Goal: Task Accomplishment & Management: Use online tool/utility

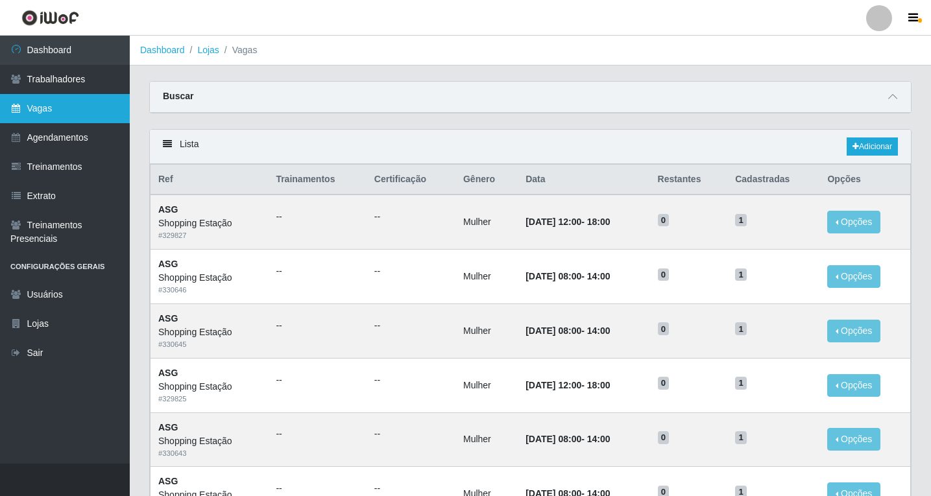
click at [49, 110] on link "Vagas" at bounding box center [65, 108] width 130 height 29
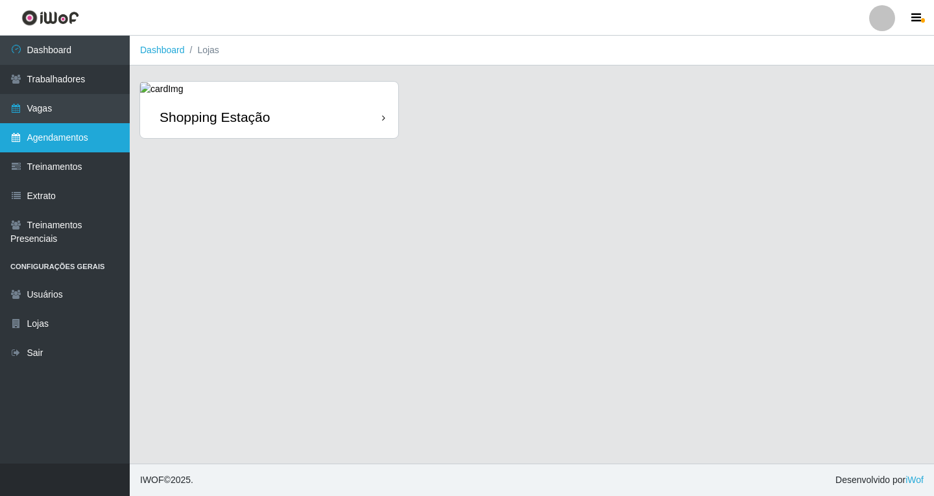
click at [53, 135] on link "Agendamentos" at bounding box center [65, 137] width 130 height 29
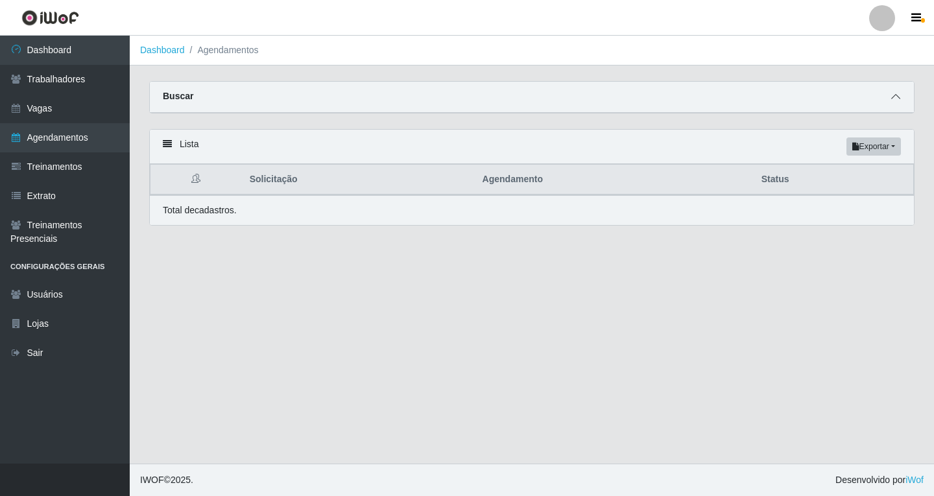
click at [903, 102] on span at bounding box center [896, 97] width 16 height 15
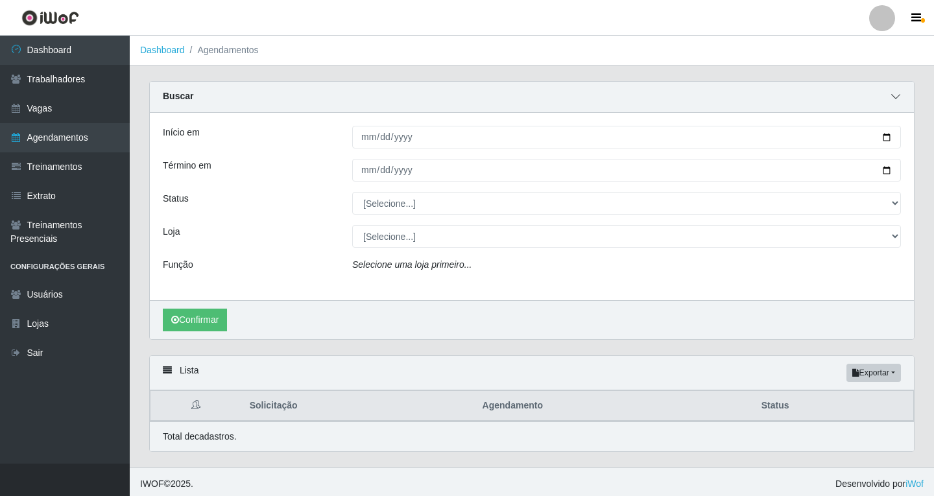
click at [901, 103] on div "Buscar" at bounding box center [532, 97] width 764 height 31
click at [206, 320] on button "Confirmar" at bounding box center [195, 320] width 64 height 23
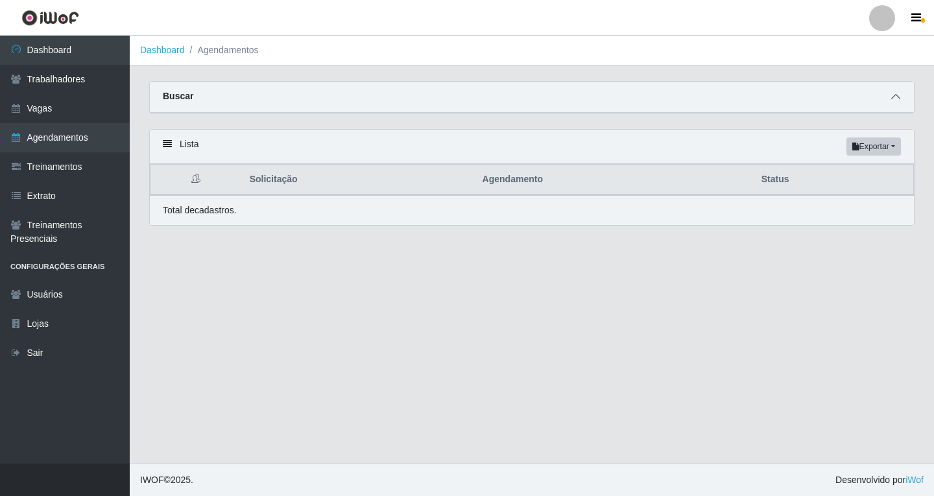
click at [894, 93] on span at bounding box center [896, 97] width 16 height 15
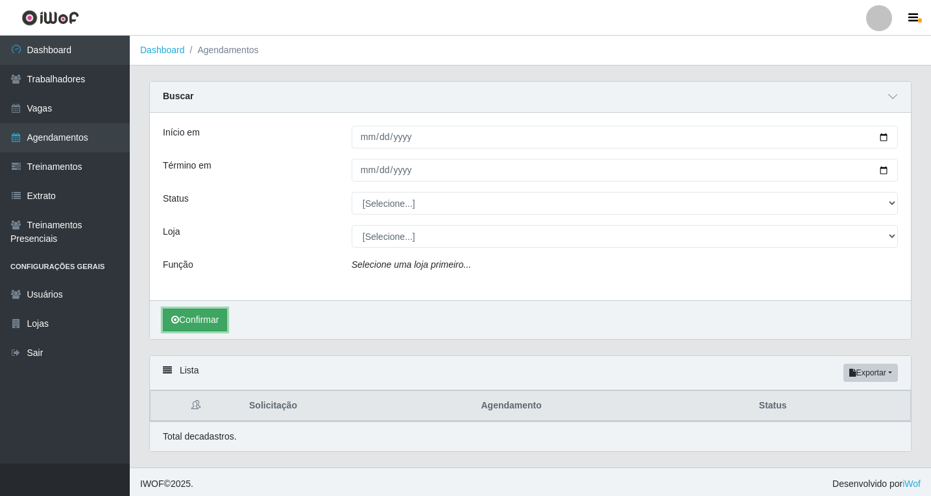
click at [202, 328] on button "Confirmar" at bounding box center [195, 320] width 64 height 23
click at [214, 325] on button "Confirmar" at bounding box center [195, 320] width 64 height 23
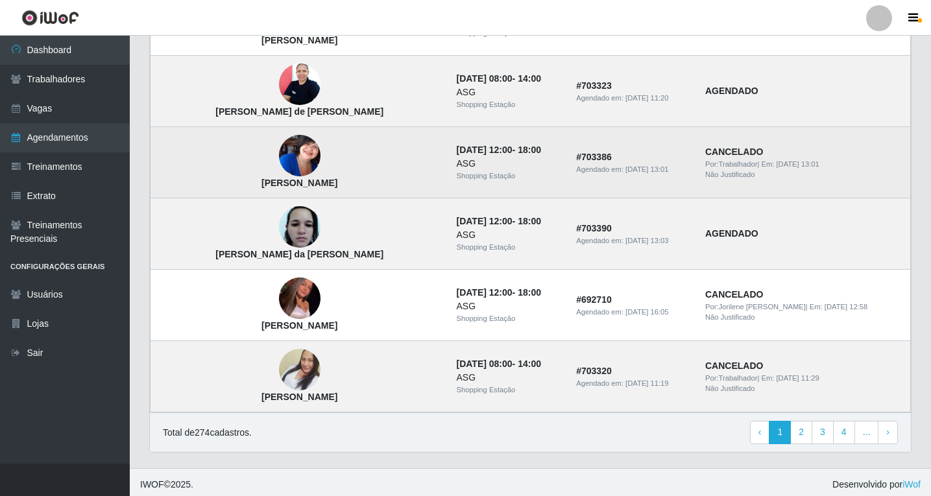
scroll to position [859, 0]
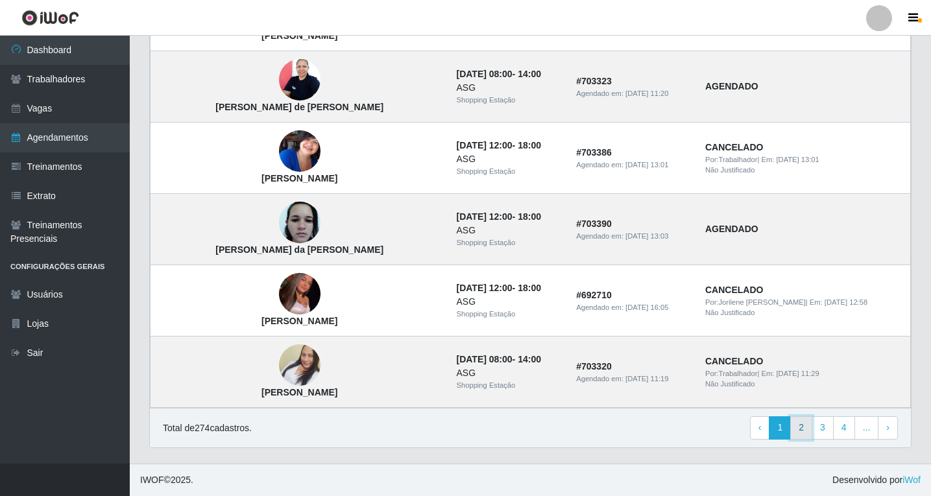
click at [808, 432] on link "2" at bounding box center [801, 428] width 22 height 23
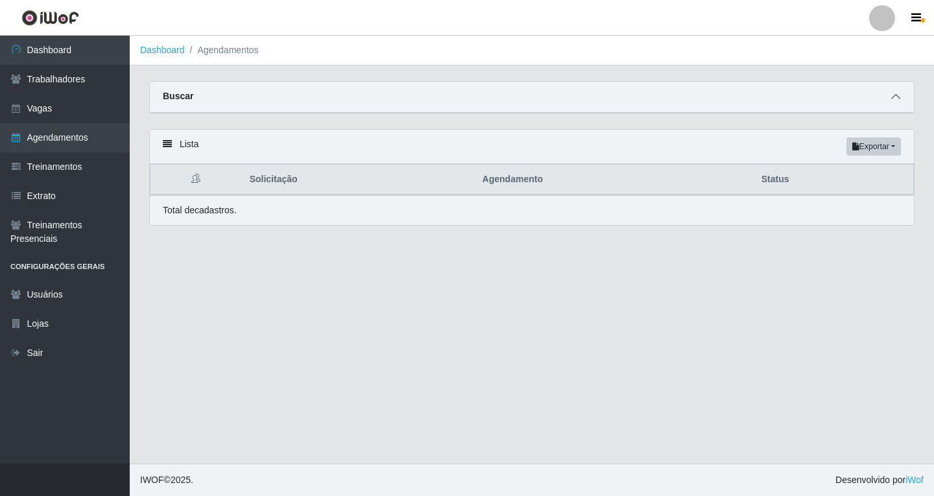
click at [898, 103] on span at bounding box center [896, 97] width 16 height 15
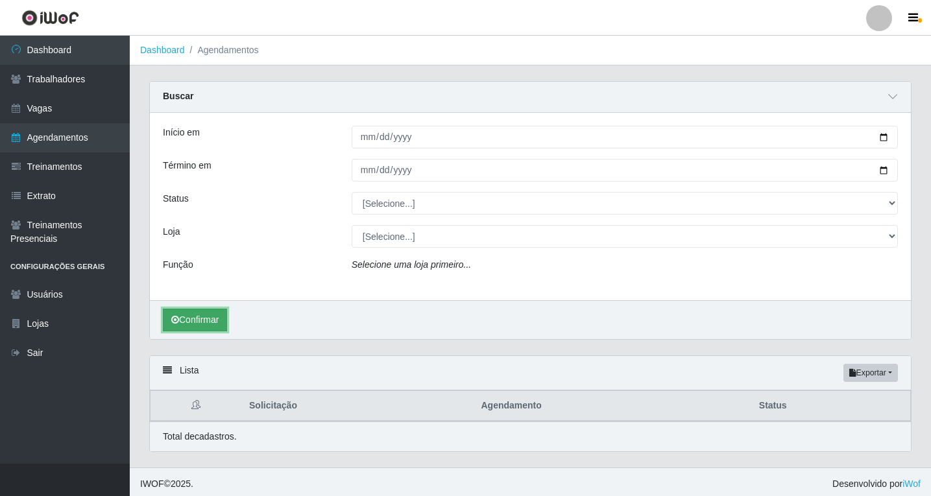
click at [217, 324] on button "Confirmar" at bounding box center [195, 320] width 64 height 23
click at [891, 101] on icon at bounding box center [892, 96] width 9 height 9
